Goal: Check status: Check status

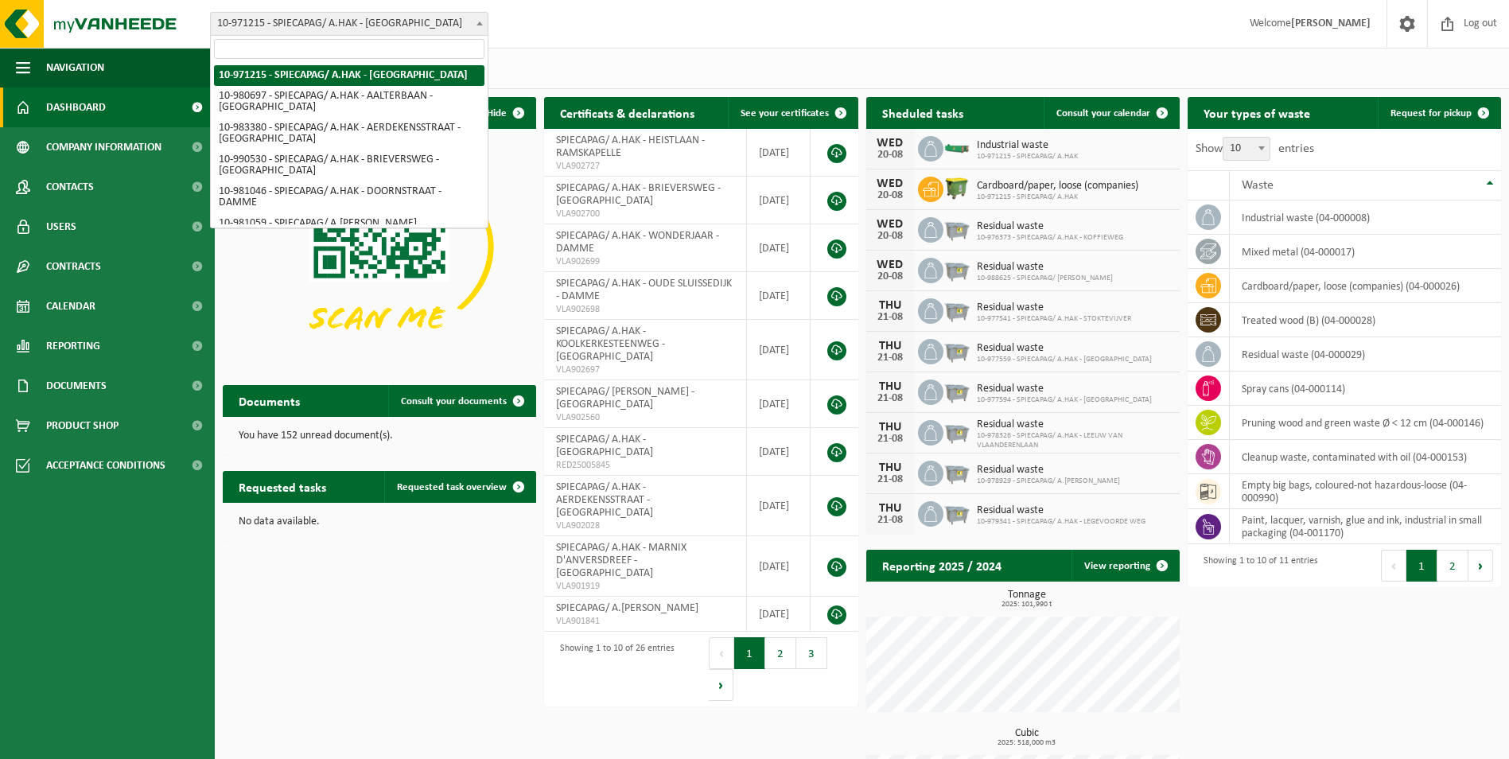
drag, startPoint x: 335, startPoint y: 26, endPoint x: 412, endPoint y: 158, distance: 152.9
click at [336, 27] on span "10-971215 - SPIECAPAG/ A.HAK - [GEOGRAPHIC_DATA]" at bounding box center [349, 24] width 277 height 22
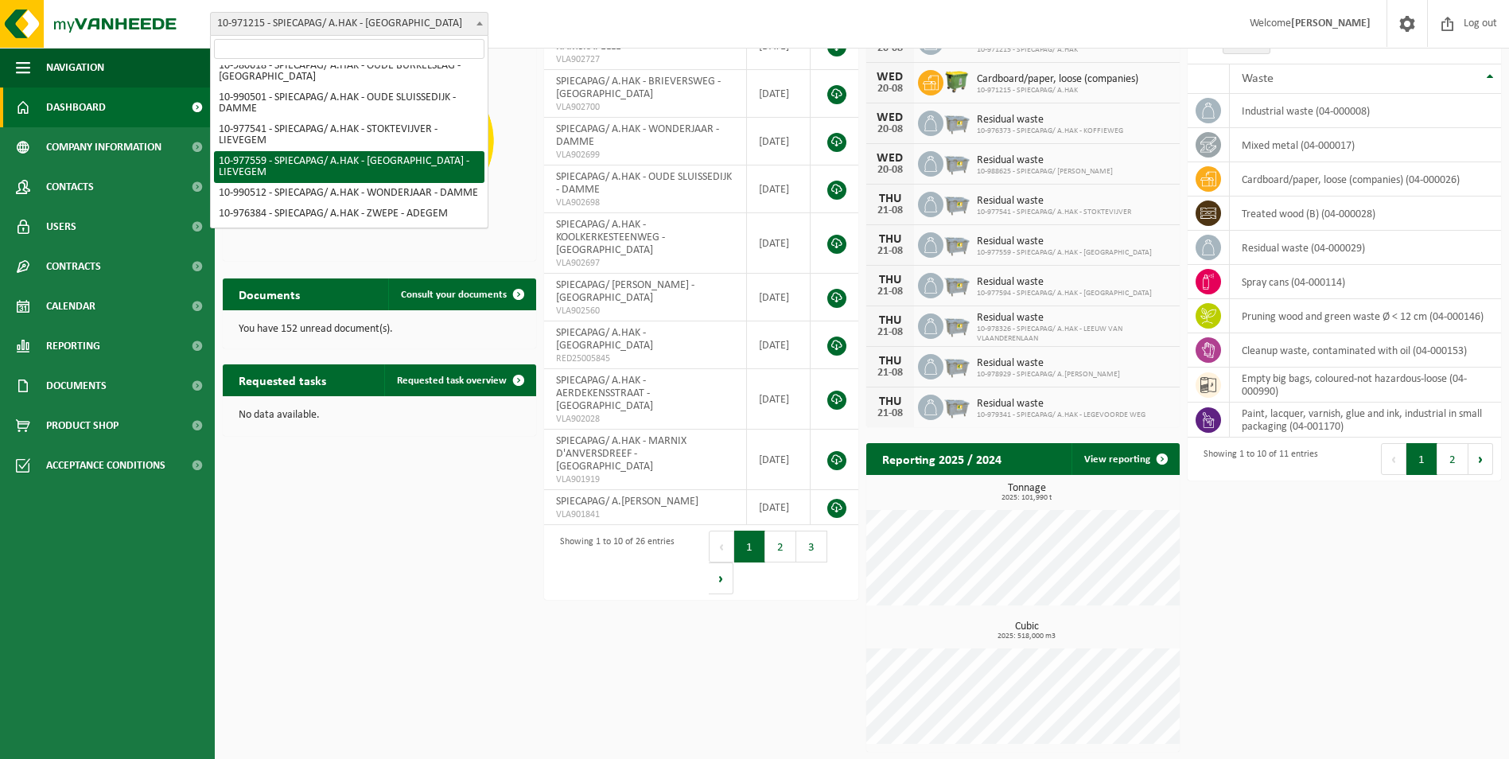
scroll to position [741, 0]
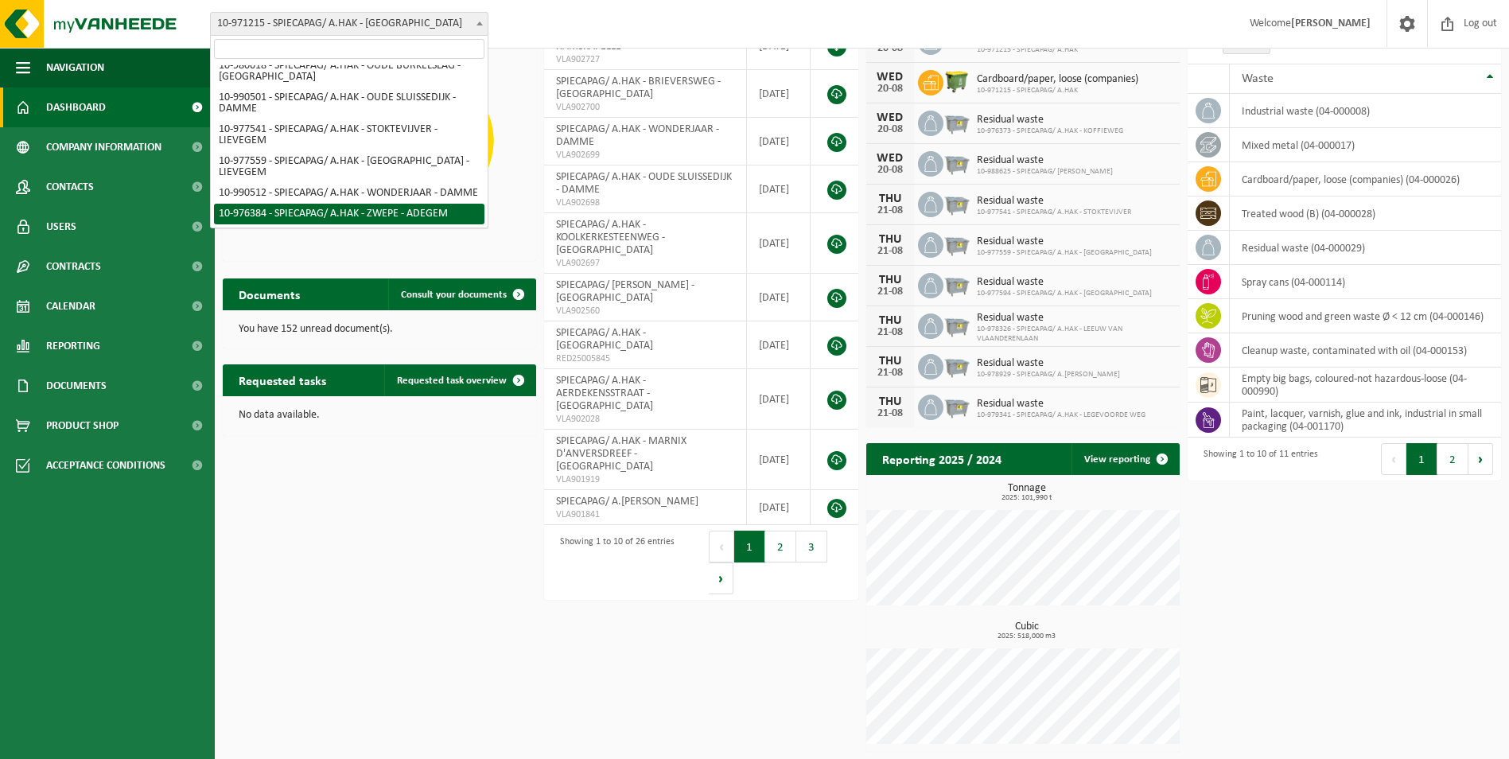
select select "158797"
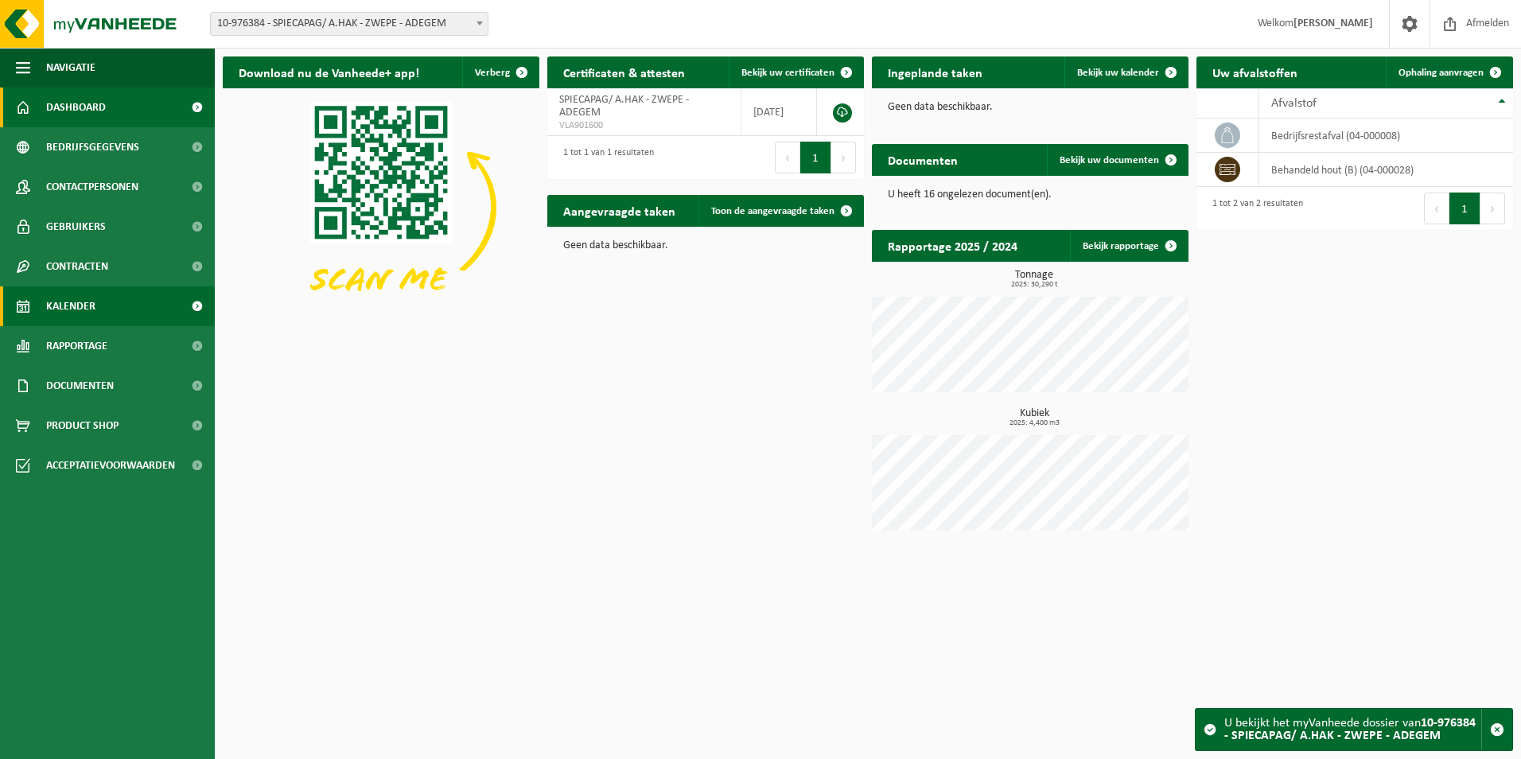
click at [88, 313] on span "Kalender" at bounding box center [70, 306] width 49 height 40
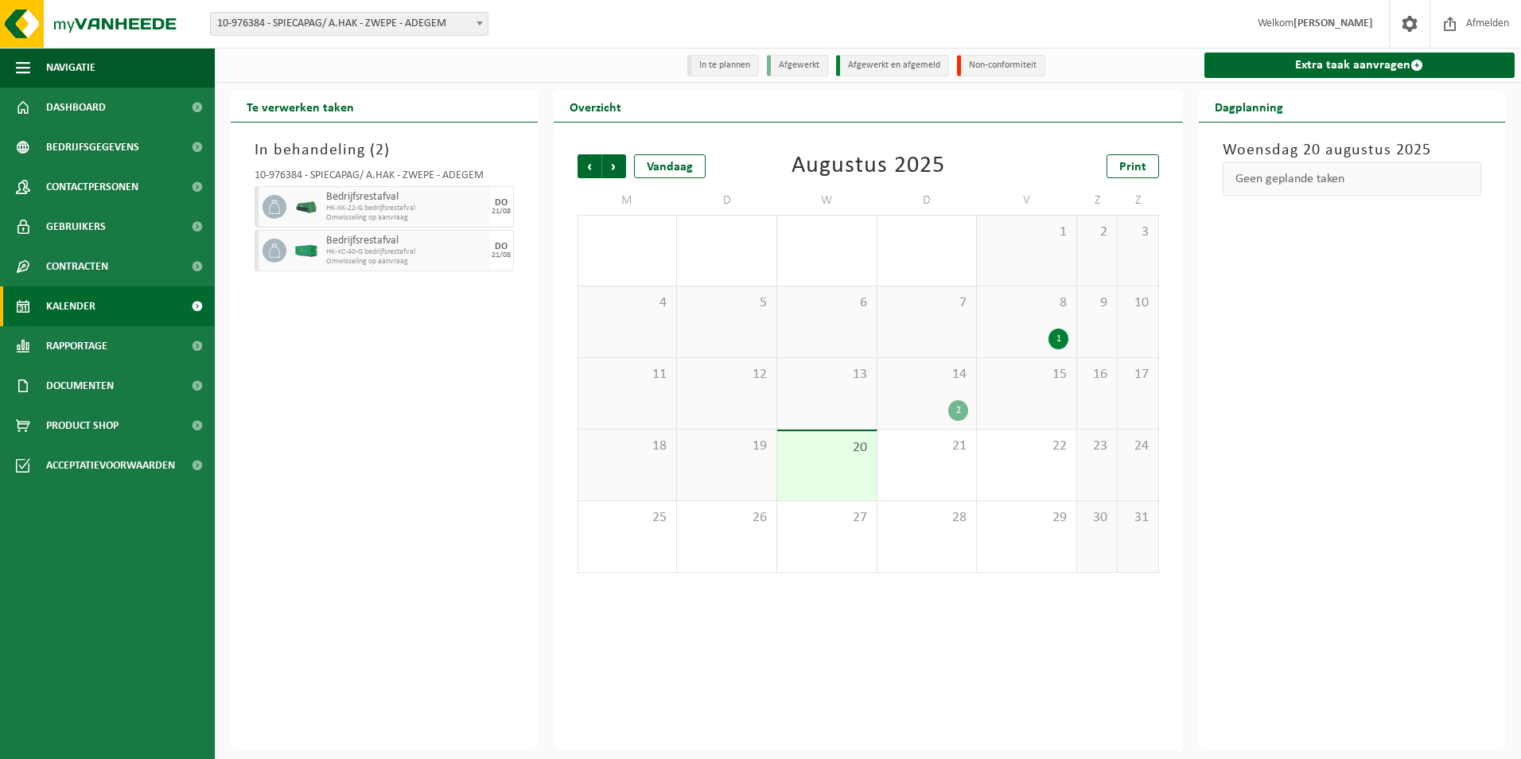
click at [377, 203] on span "Bedrijfsrestafval" at bounding box center [406, 197] width 160 height 13
drag, startPoint x: 492, startPoint y: 247, endPoint x: 500, endPoint y: 253, distance: 10.8
click at [500, 253] on div "DO 21/08" at bounding box center [502, 250] width 24 height 41
drag, startPoint x: 500, startPoint y: 253, endPoint x: 503, endPoint y: 262, distance: 9.3
click at [503, 262] on div "DO 21/08" at bounding box center [502, 250] width 24 height 41
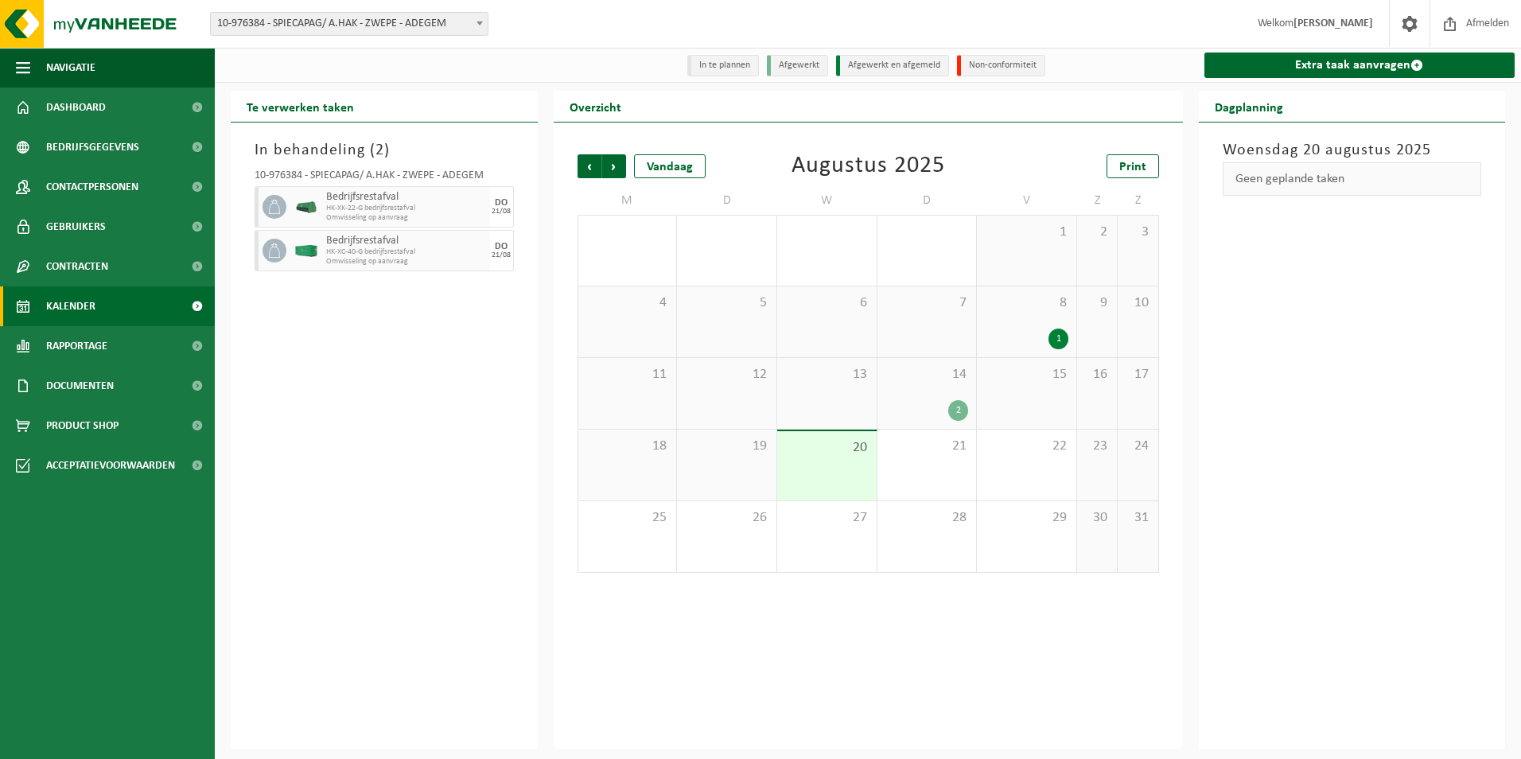
click at [484, 305] on div "In behandeling ( 2 ) 10-976384 - SPIECAPAG/ A.HAK - ZWEPE - ADEGEM Bedrijfsrest…" at bounding box center [384, 435] width 307 height 627
click at [361, 371] on div "In behandeling ( 2 ) 10-976384 - SPIECAPAG/ A.HAK - ZWEPE - ADEGEM Bedrijfsrest…" at bounding box center [384, 435] width 307 height 627
